Goal: Check status: Check status

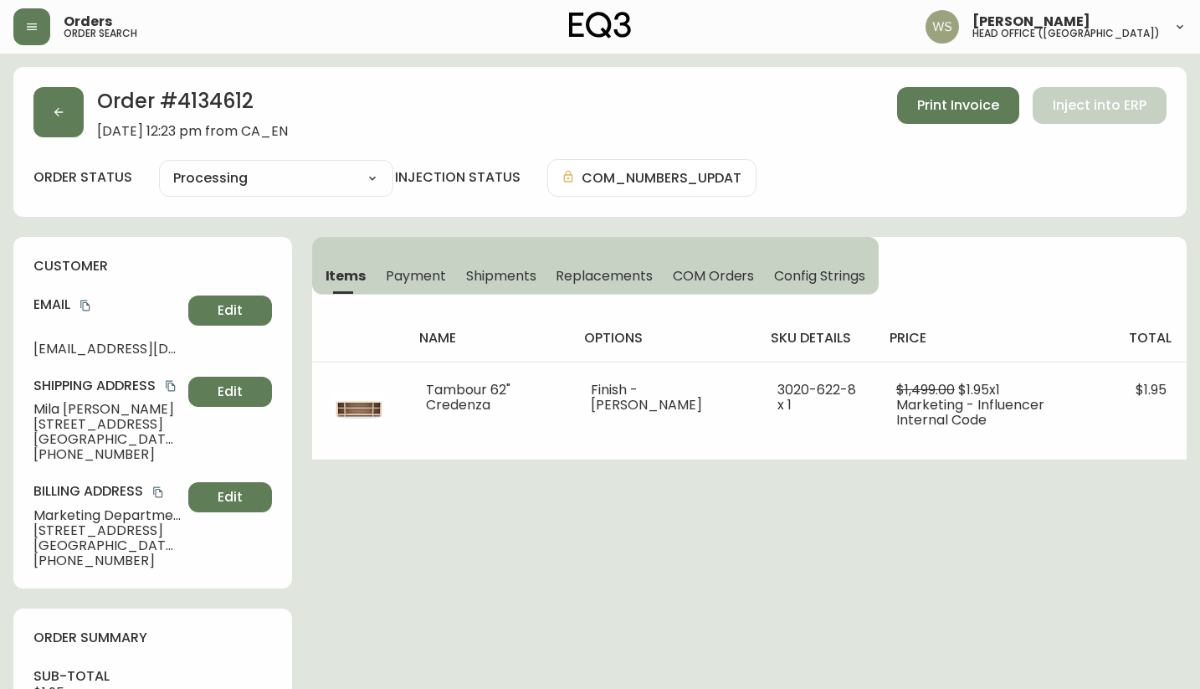
select select "PROCESSING"
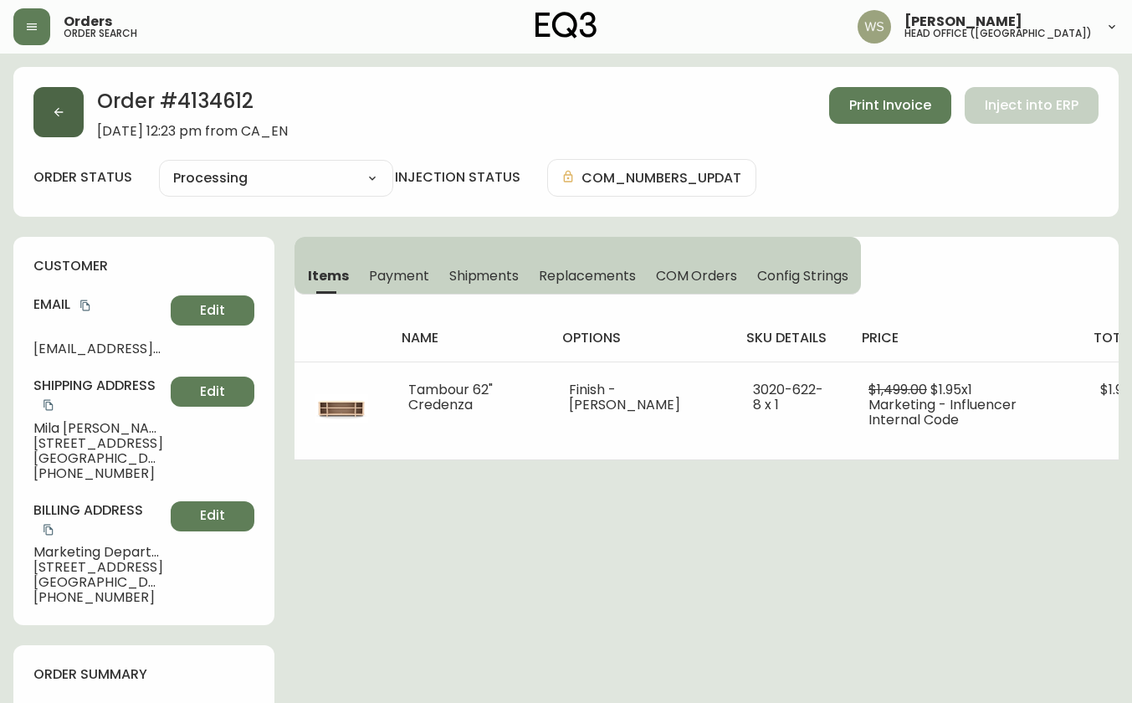
click at [69, 115] on button "button" at bounding box center [58, 112] width 50 height 50
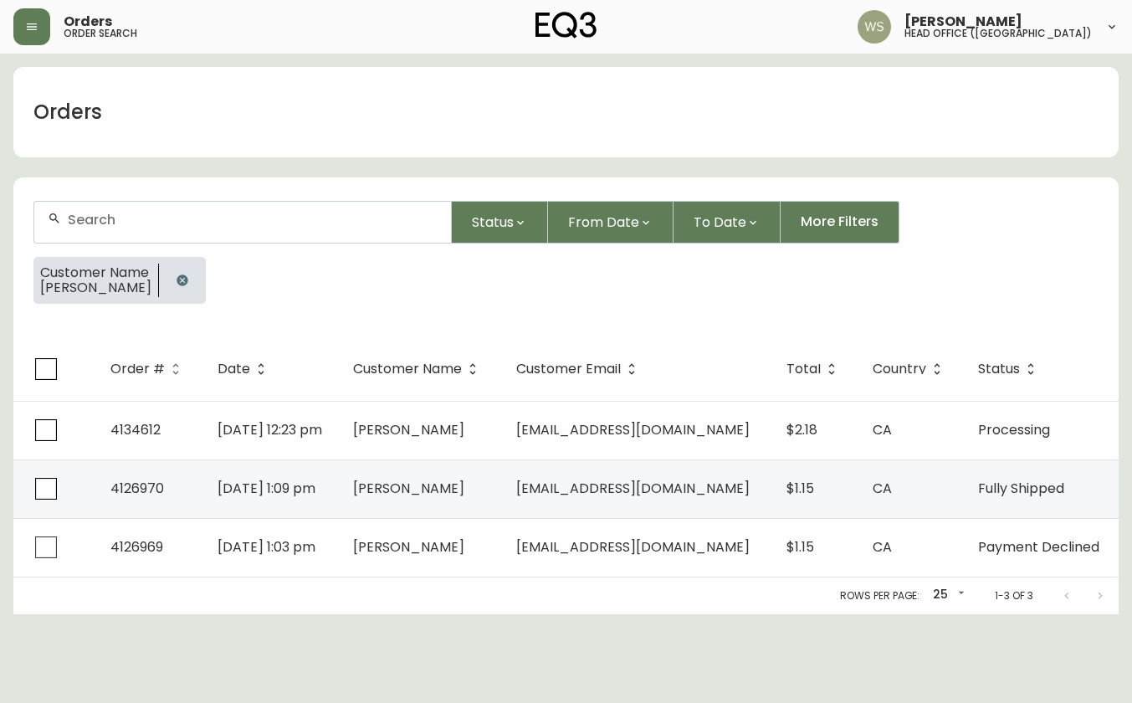
click at [180, 283] on icon "button" at bounding box center [182, 279] width 11 height 11
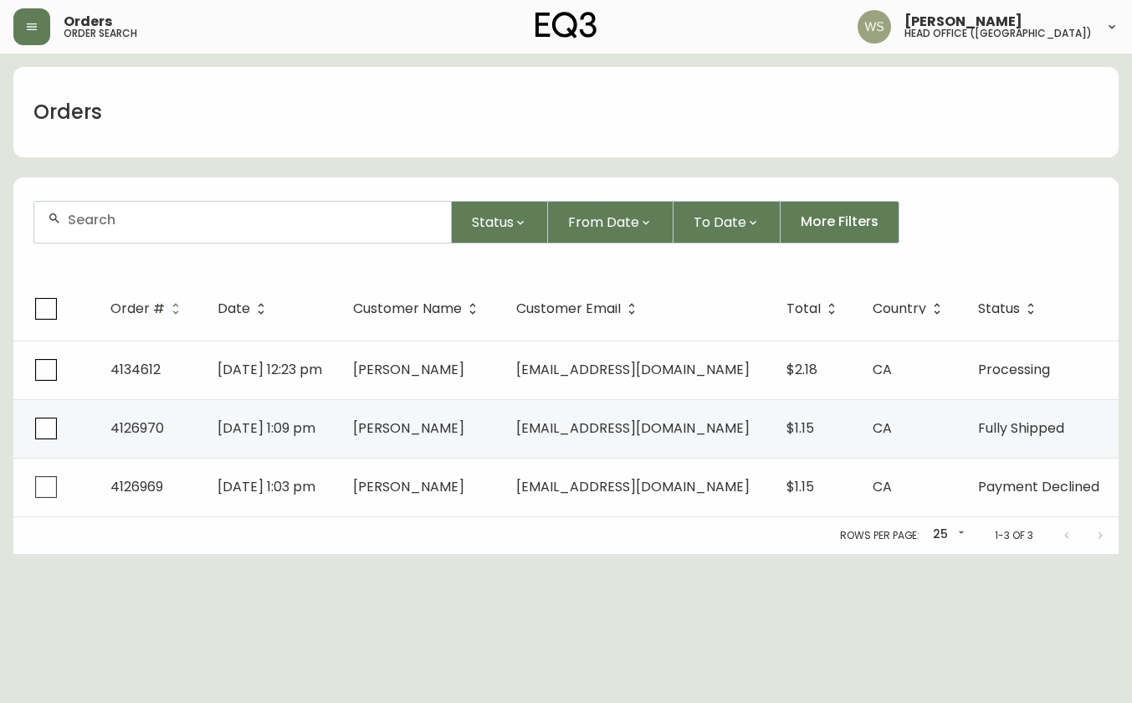
click at [151, 224] on input "text" at bounding box center [253, 220] width 370 height 16
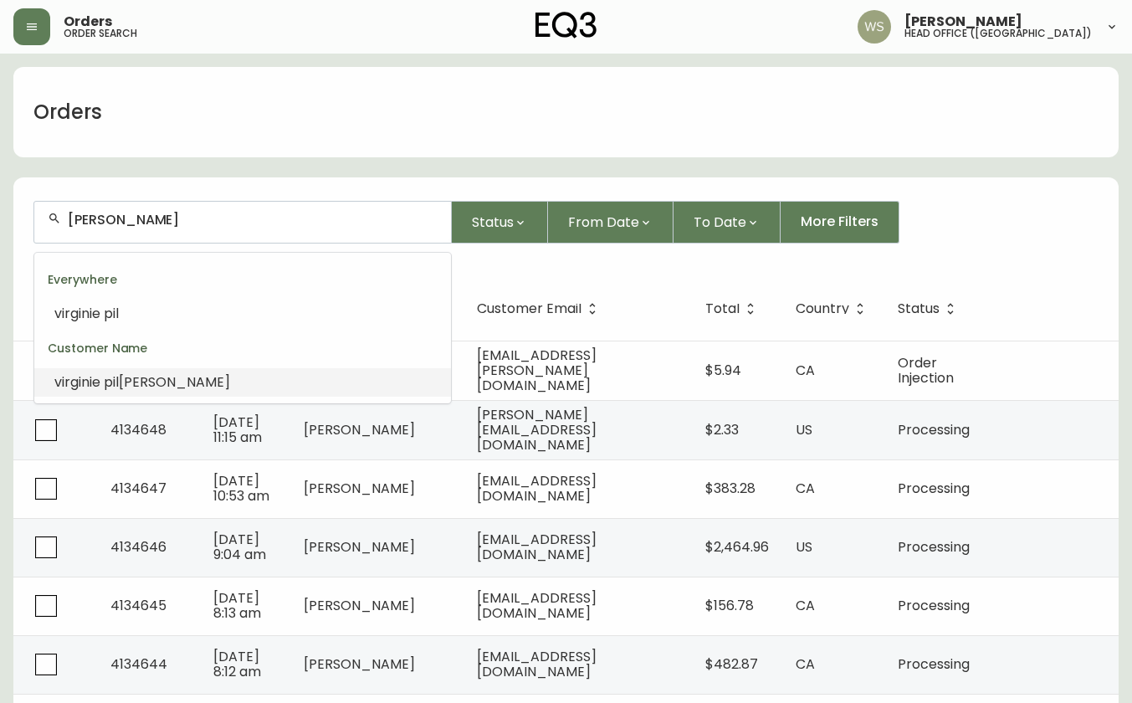
drag, startPoint x: 110, startPoint y: 382, endPoint x: 106, endPoint y: 373, distance: 9.4
click at [110, 380] on span "pil" at bounding box center [111, 381] width 15 height 19
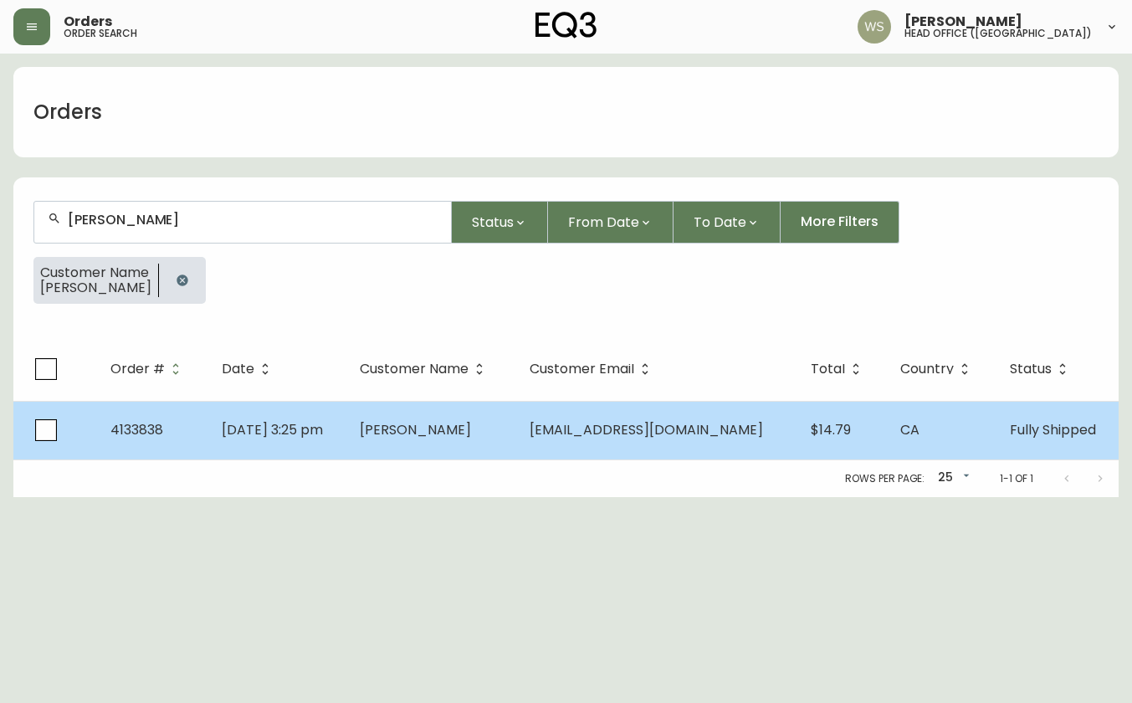
type input "[PERSON_NAME]"
click at [285, 401] on td "[DATE] 3:25 pm" at bounding box center [277, 430] width 138 height 59
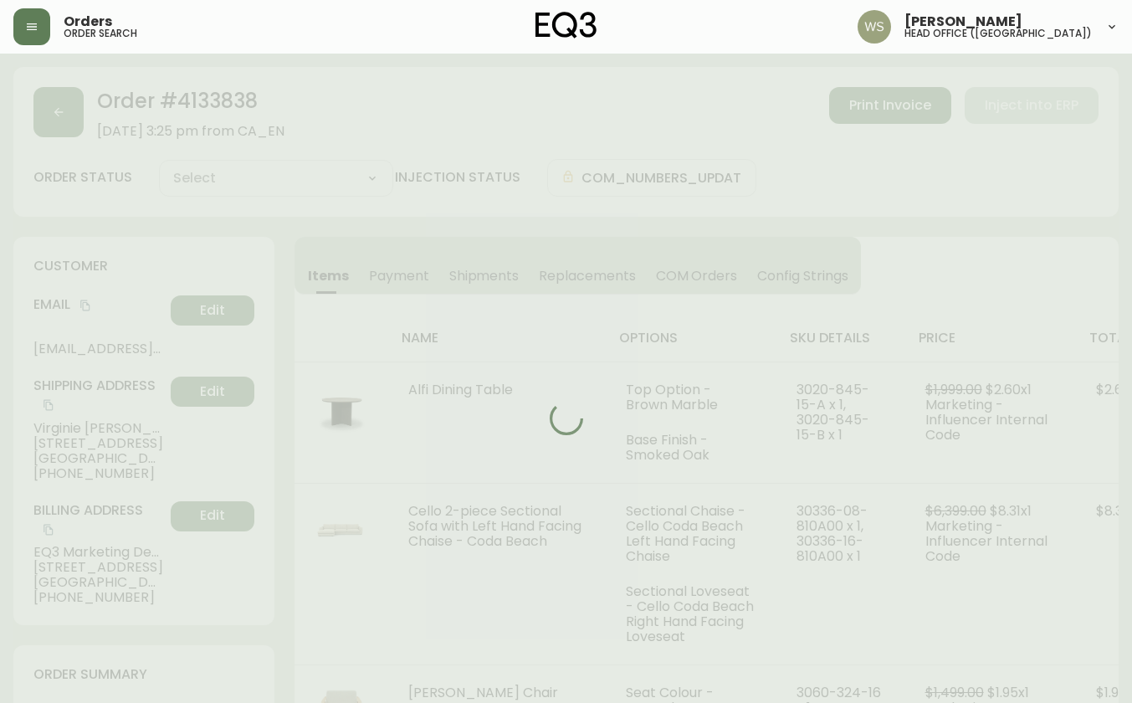
type input "Fully Shipped"
select select "FULLY_SHIPPED"
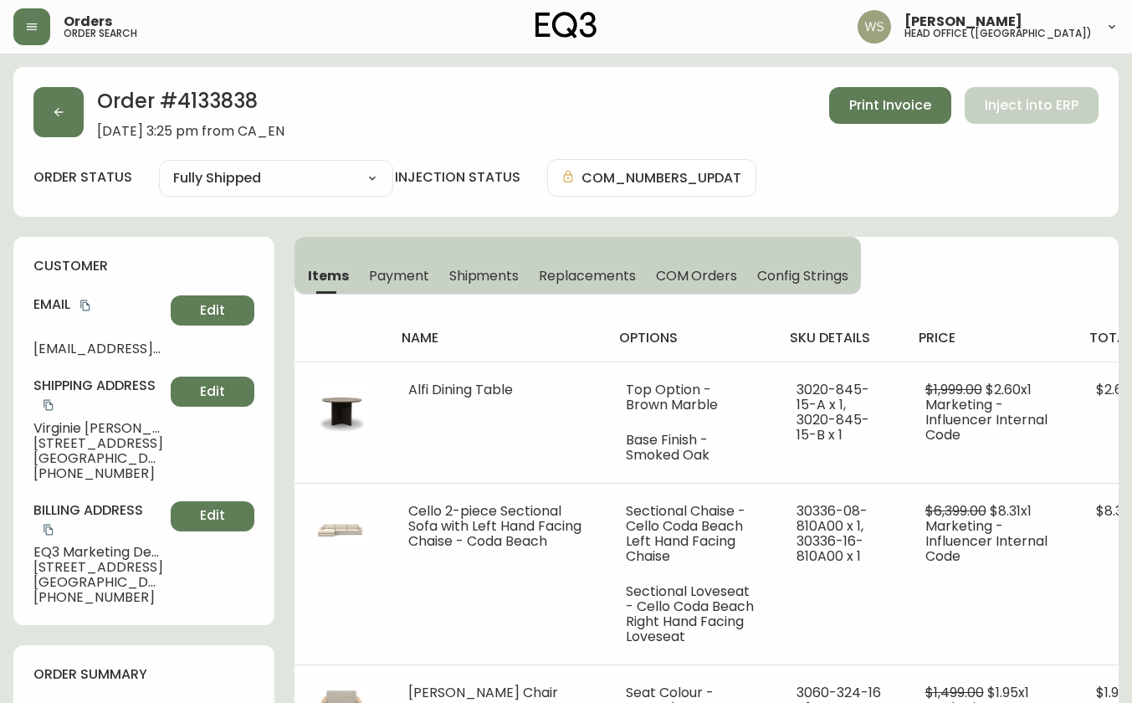
click at [186, 105] on h2 "Order # 4133838" at bounding box center [190, 105] width 187 height 37
copy h2 "4133838"
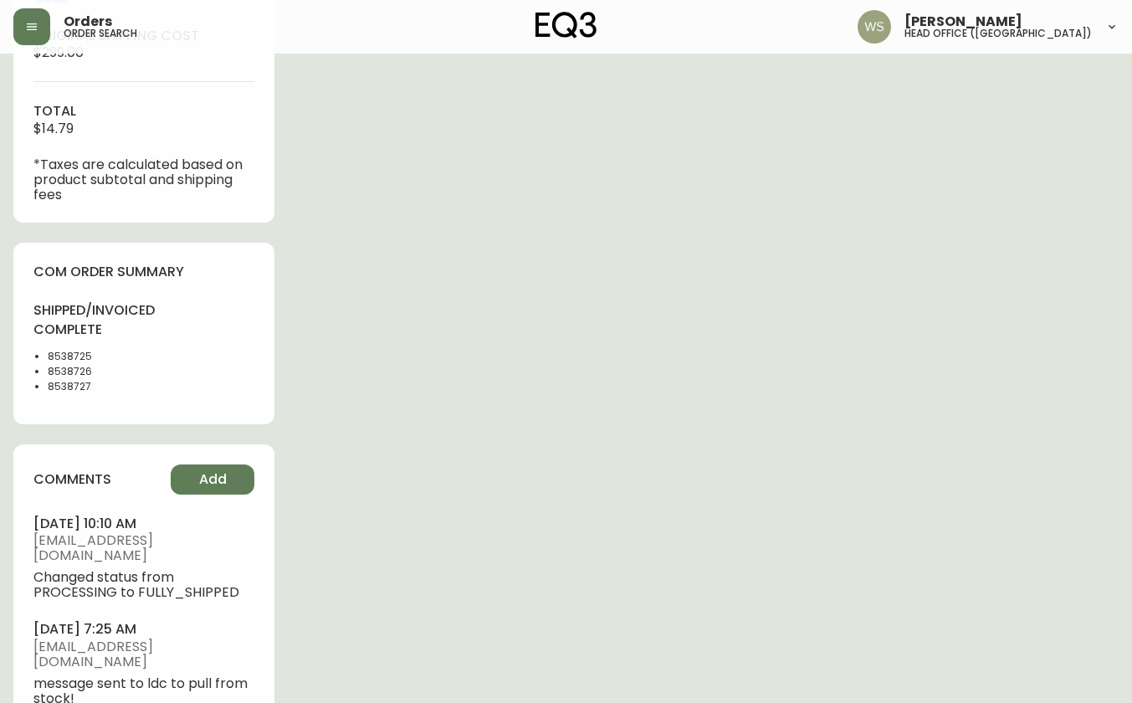
scroll to position [977, 0]
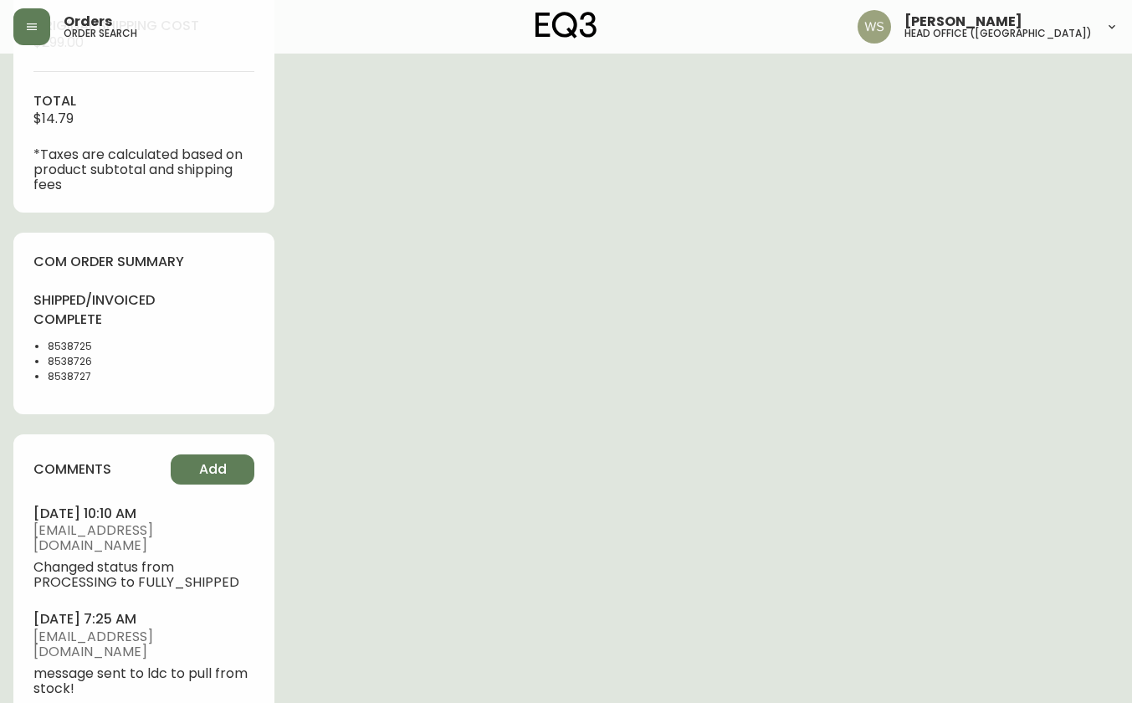
click at [68, 354] on li "8538725" at bounding box center [91, 346] width 86 height 15
drag, startPoint x: 78, startPoint y: 390, endPoint x: 90, endPoint y: 401, distance: 16.0
click at [78, 384] on li "8538727" at bounding box center [91, 376] width 86 height 15
drag, startPoint x: 69, startPoint y: 385, endPoint x: 31, endPoint y: 363, distance: 44.2
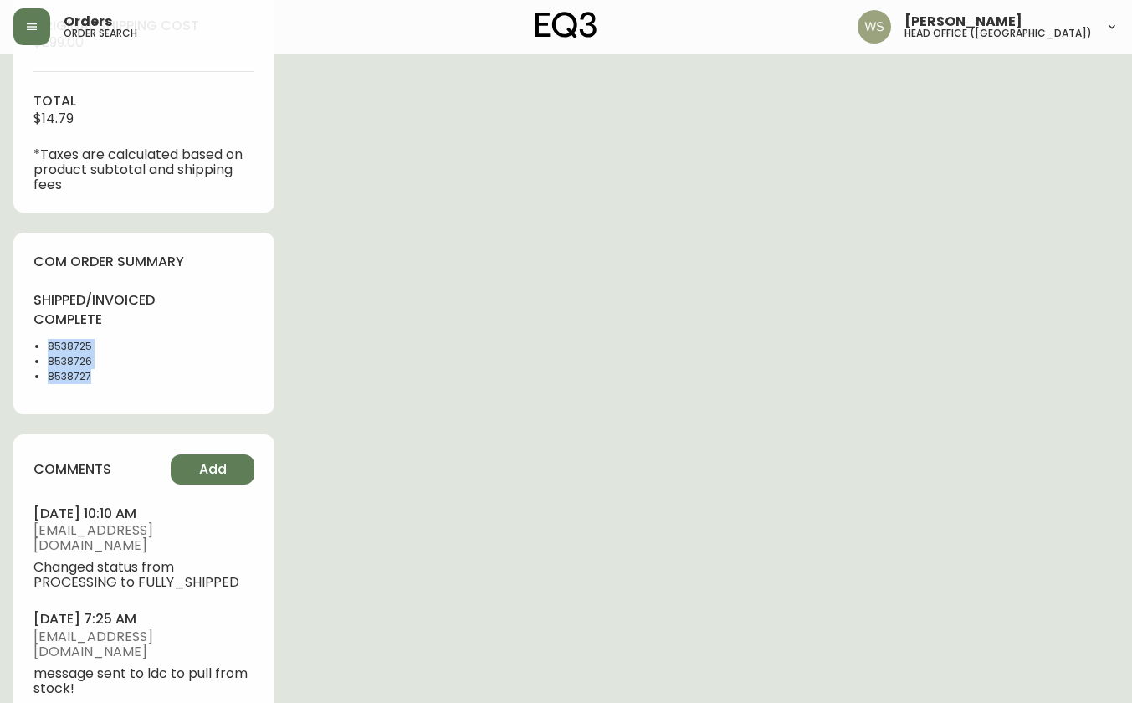
click at [31, 363] on div "com order summary shipped/invoiced complete 8538725 8538726 8538727" at bounding box center [143, 324] width 261 height 182
copy ul "8538725 8538726 8538727"
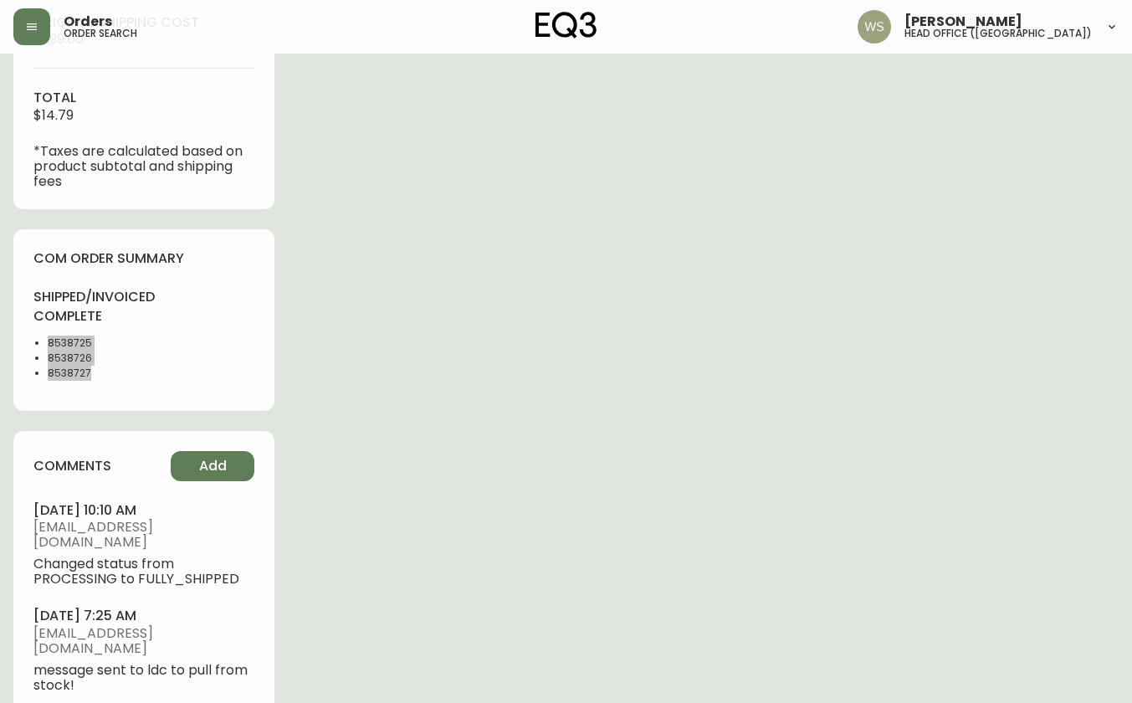
scroll to position [985, 0]
